Goal: Information Seeking & Learning: Learn about a topic

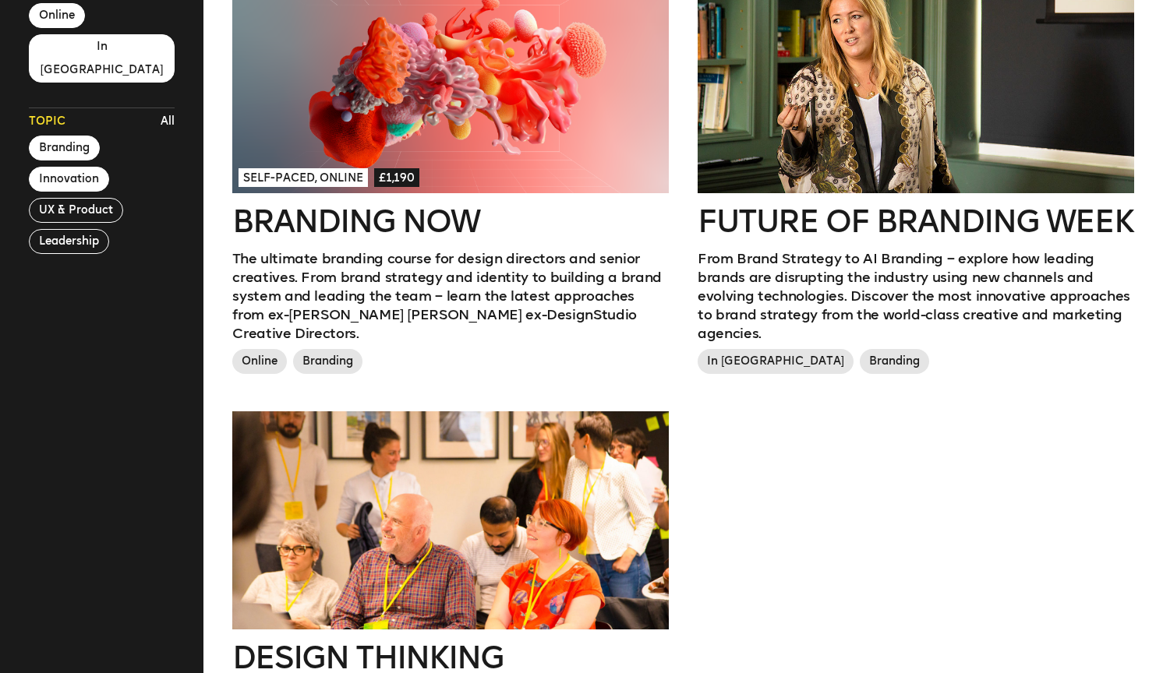
scroll to position [440, 0]
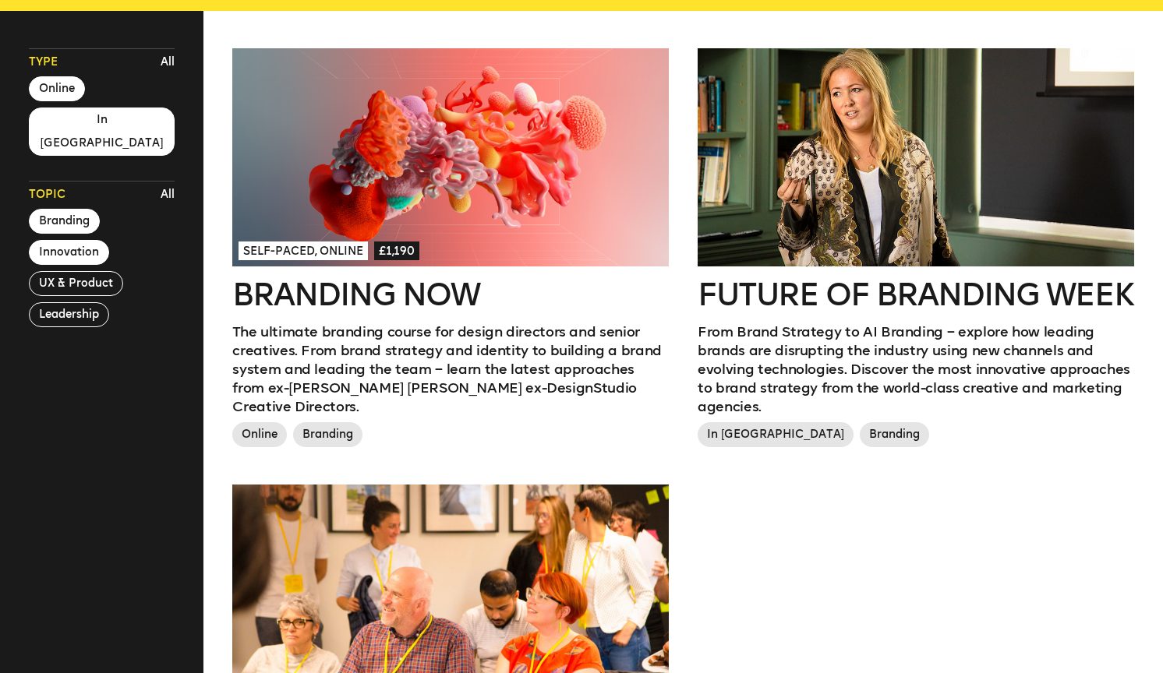
click at [256, 422] on span "Online" at bounding box center [259, 434] width 55 height 25
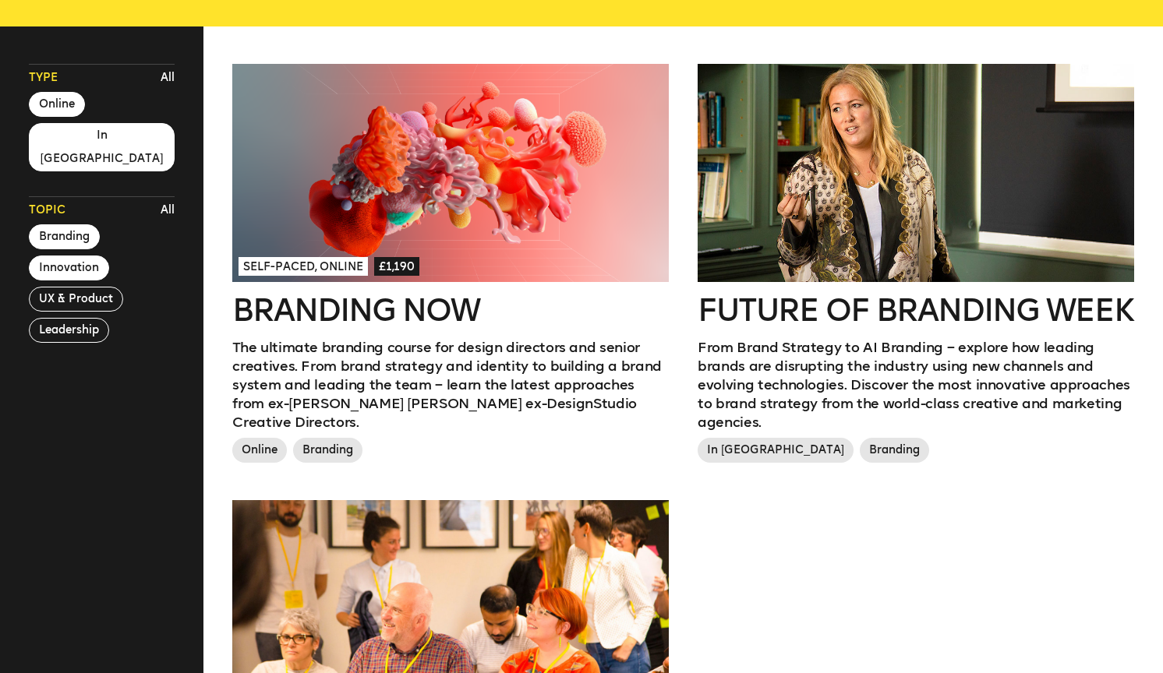
scroll to position [415, 0]
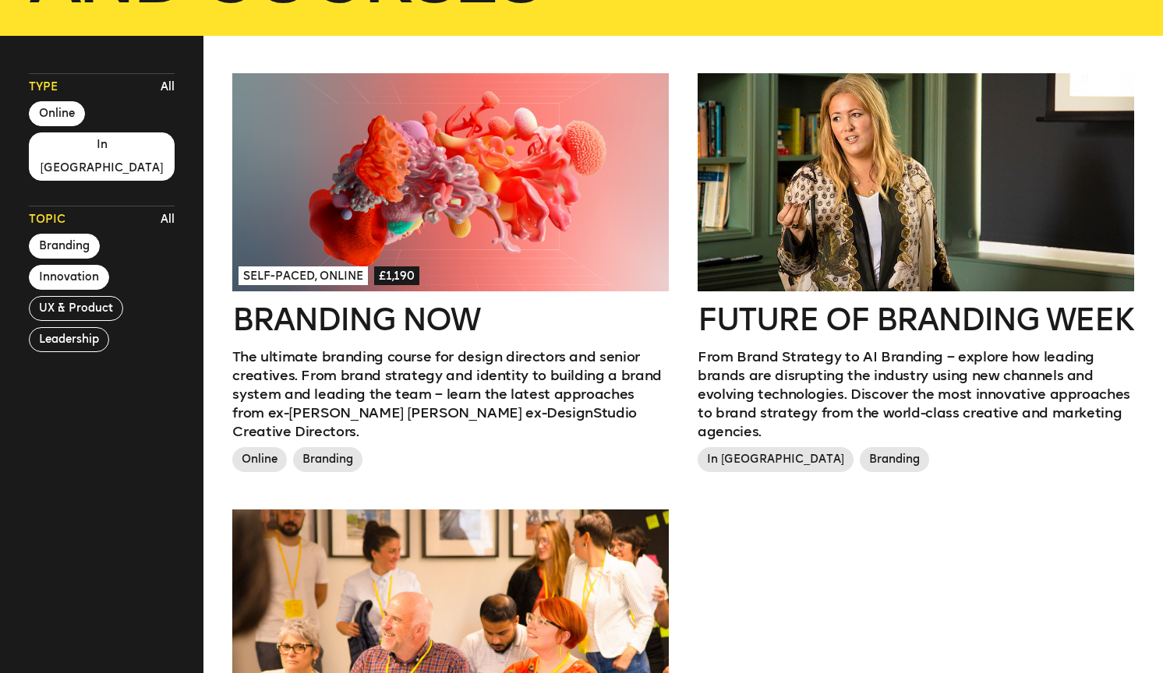
click at [80, 144] on button "In London" at bounding box center [102, 156] width 146 height 48
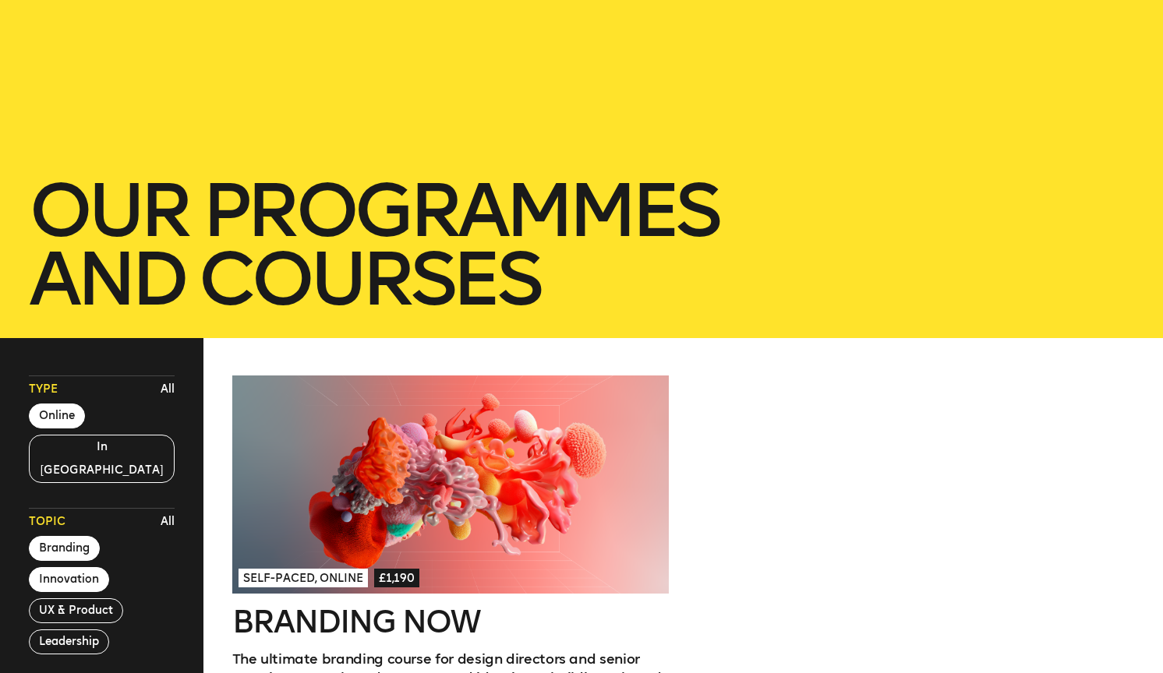
scroll to position [0, 0]
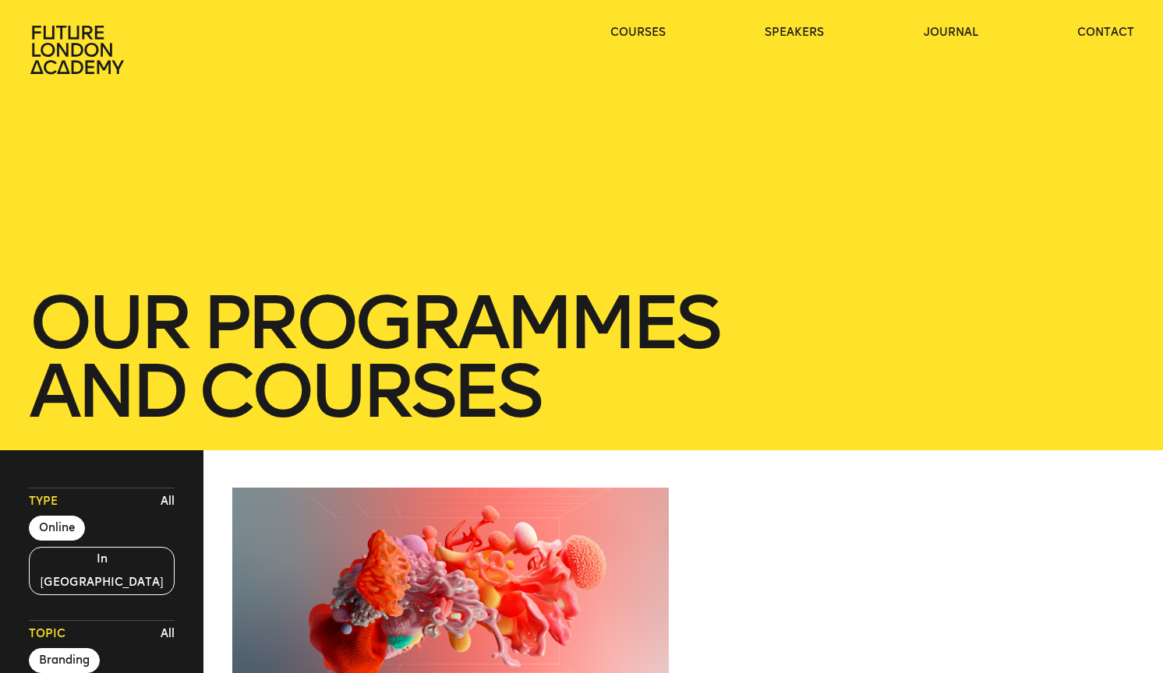
click at [94, 48] on icon at bounding box center [79, 50] width 100 height 50
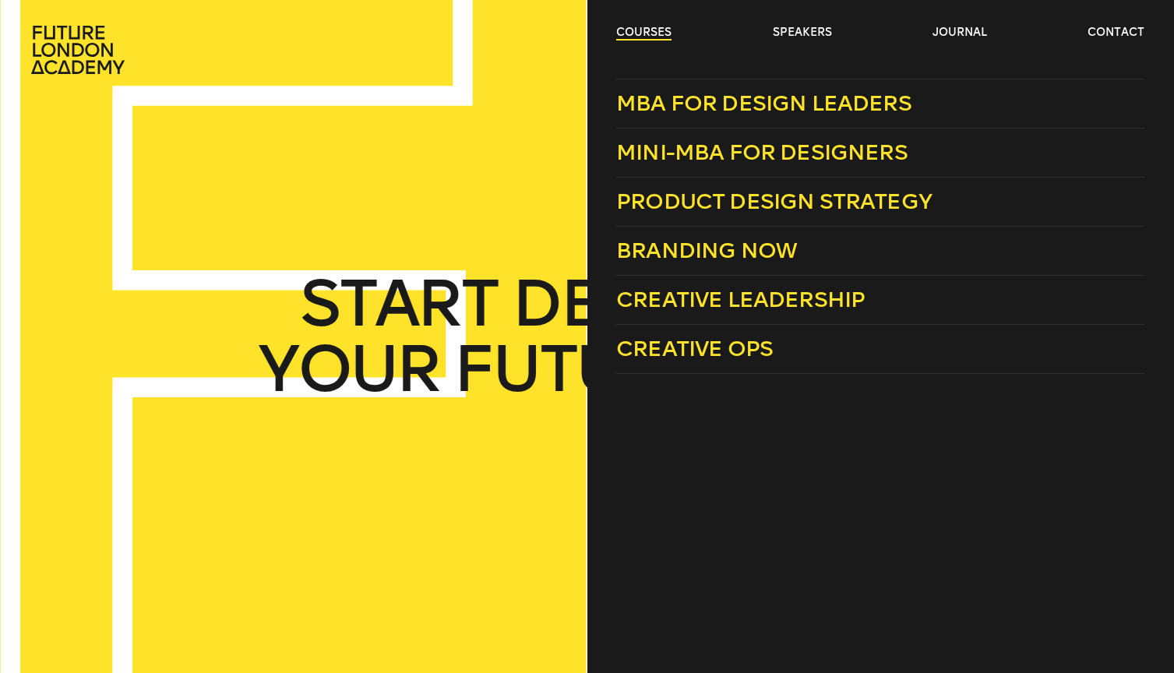
click at [634, 26] on link "courses" at bounding box center [643, 33] width 55 height 16
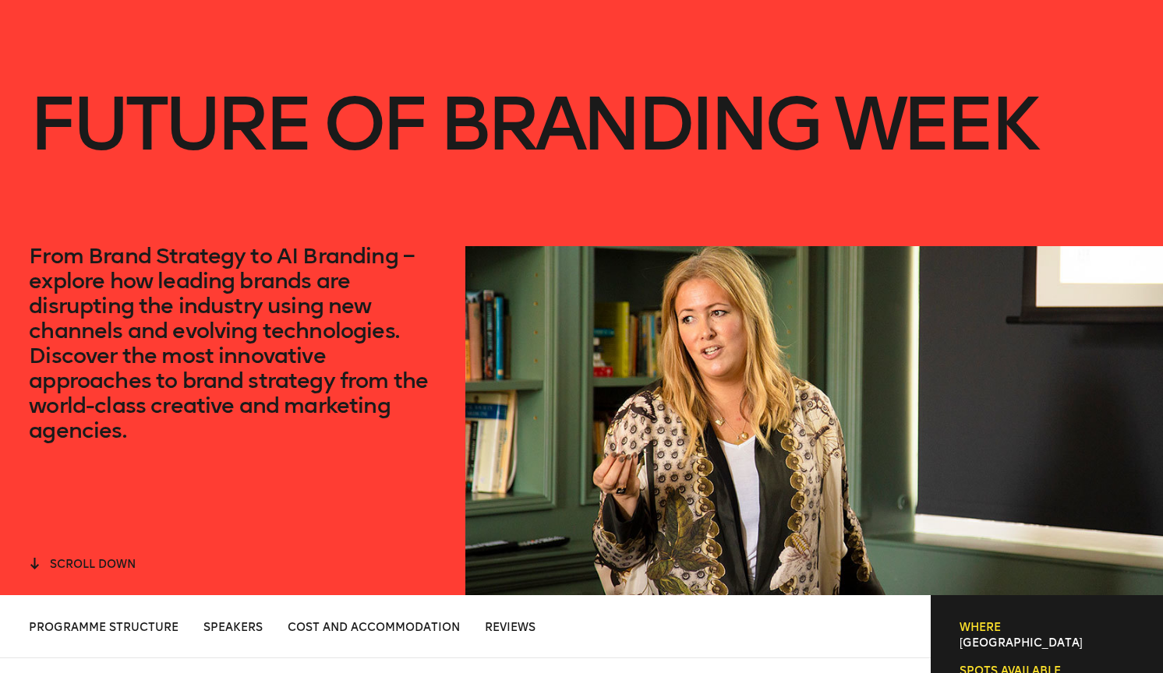
scroll to position [55, 0]
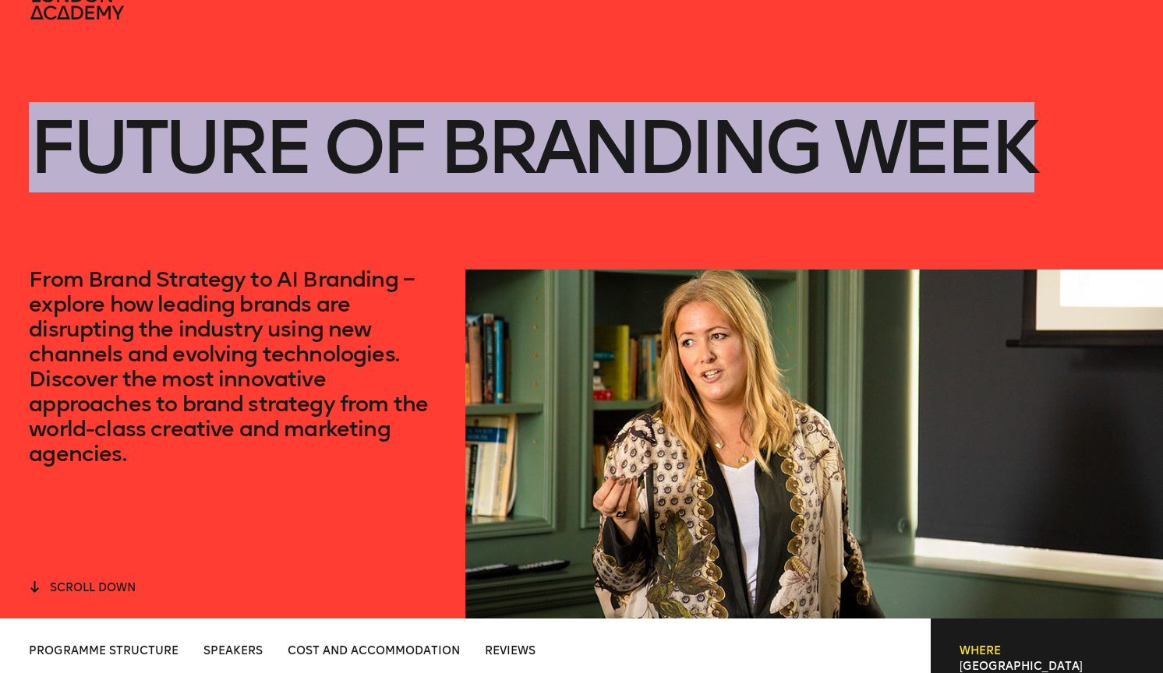
drag, startPoint x: 1030, startPoint y: 144, endPoint x: 41, endPoint y: 140, distance: 989.7
click at [41, 140] on h1 "Future of branding week" at bounding box center [531, 147] width 1005 height 168
copy h1 "Future of branding week"
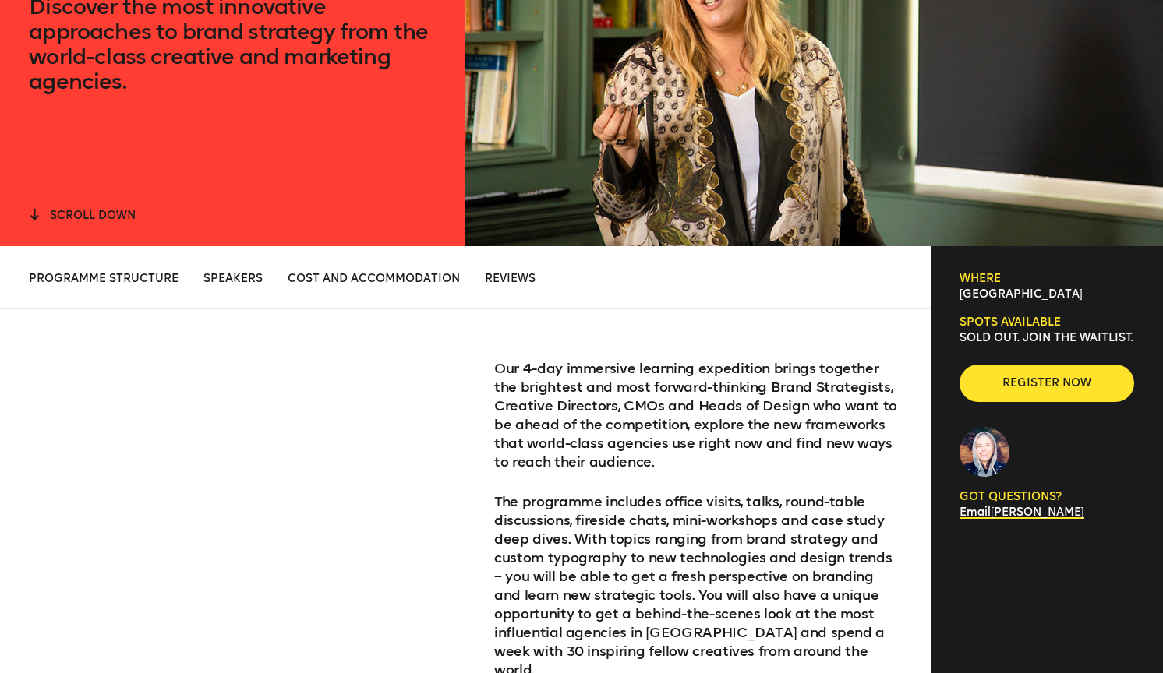
scroll to position [0, 0]
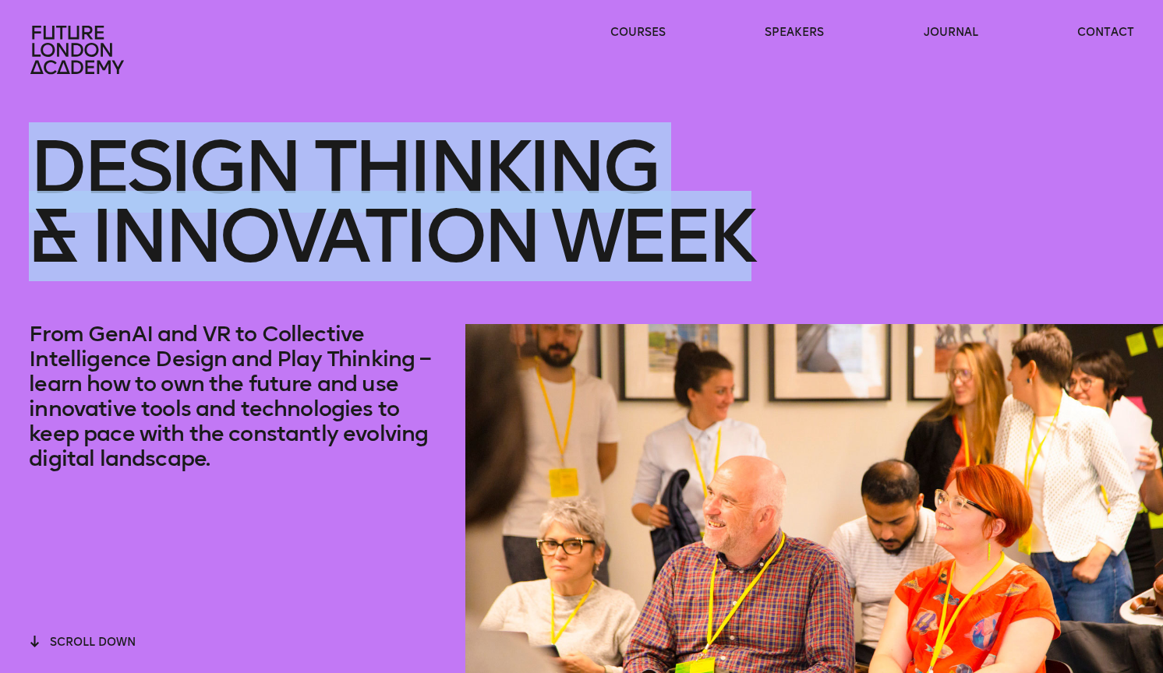
drag, startPoint x: 731, startPoint y: 237, endPoint x: 30, endPoint y: 161, distance: 704.7
click at [30, 161] on h1 "Design Thinking & innovation Week" at bounding box center [581, 201] width 1104 height 237
copy h1 "Design Thinking & innovation Week"
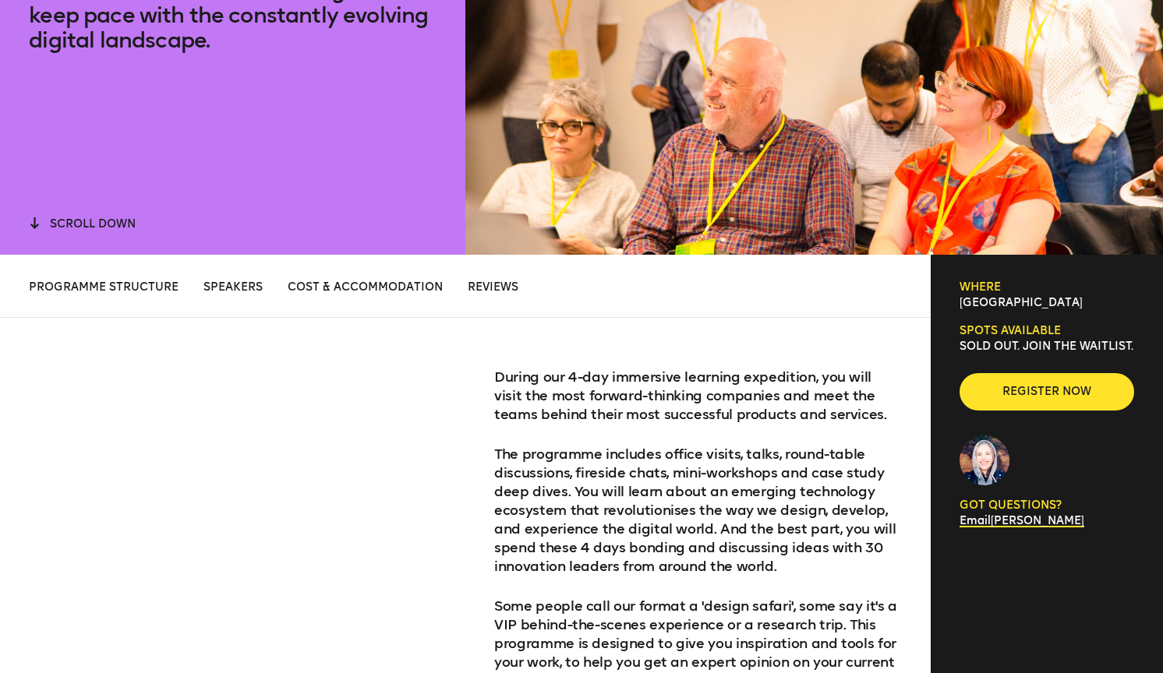
scroll to position [589, 0]
